Goal: Go to known website: Access a specific website the user already knows

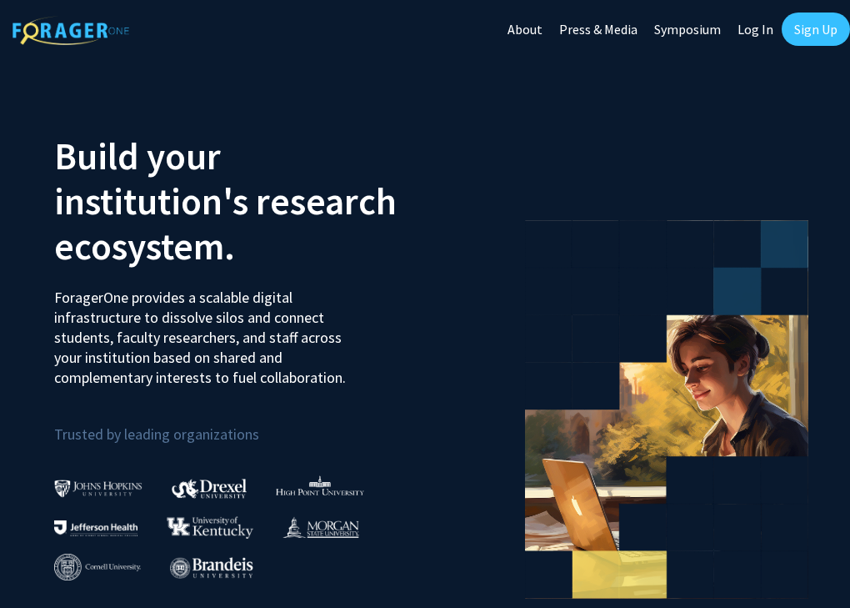
click at [756, 24] on link "Log In" at bounding box center [756, 29] width 53 height 58
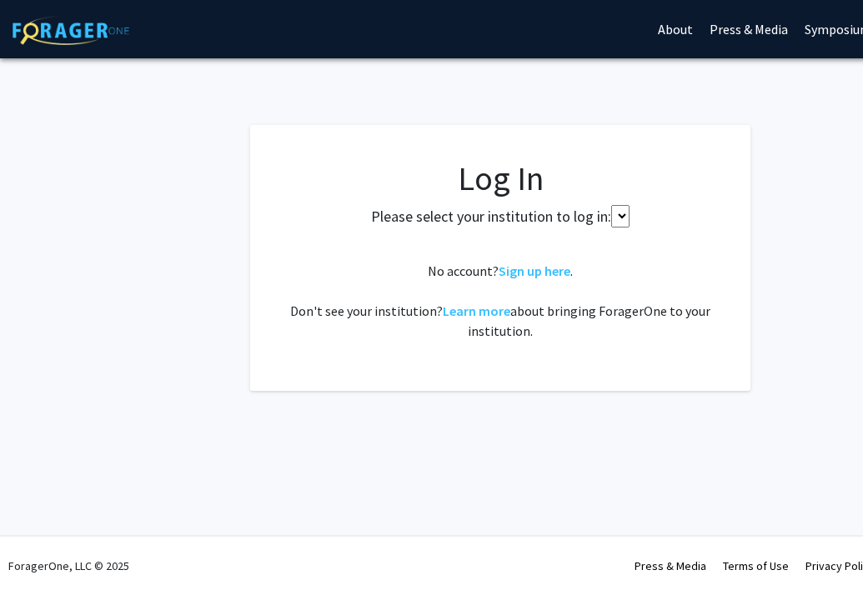
select select
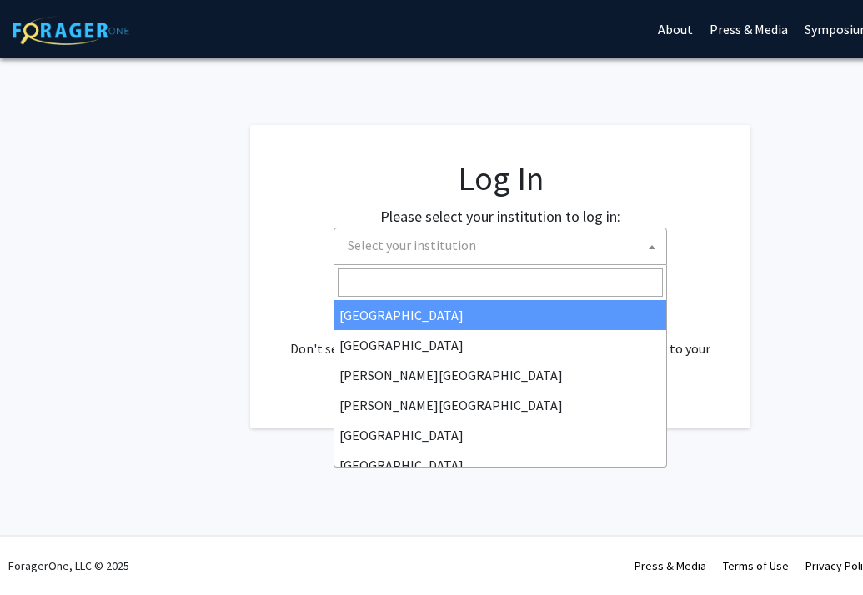
click at [655, 235] on span at bounding box center [652, 246] width 17 height 37
type input "h"
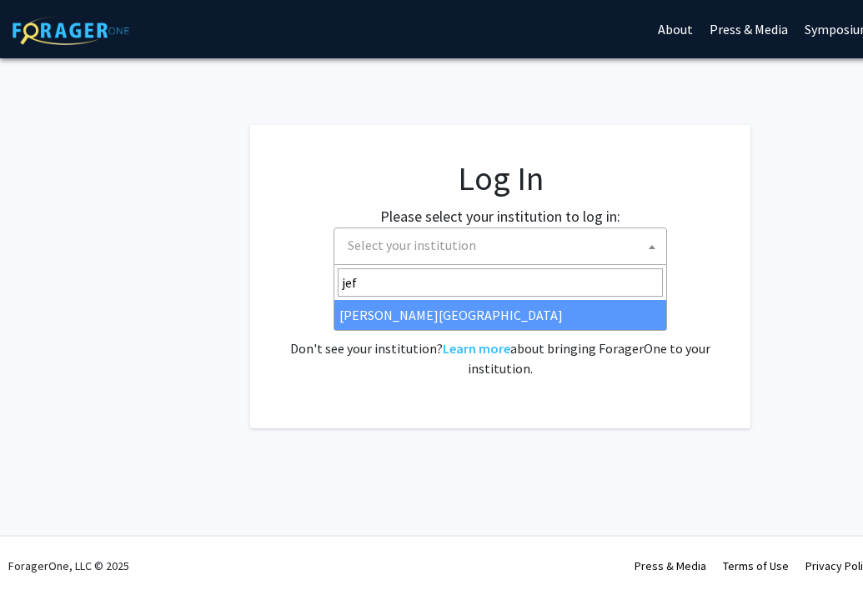
type input "jef"
select select "24"
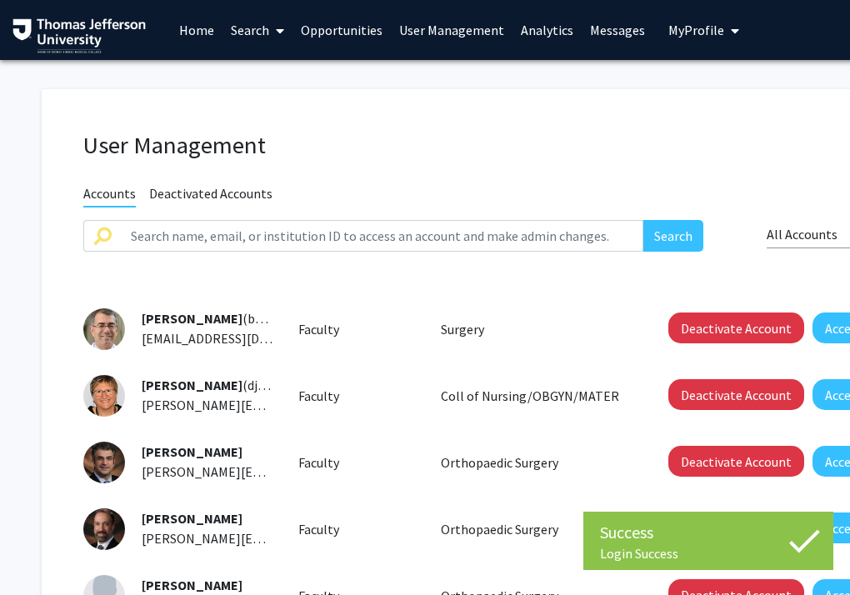
click at [202, 42] on link "Home" at bounding box center [197, 30] width 52 height 58
